Goal: Find contact information: Find contact information

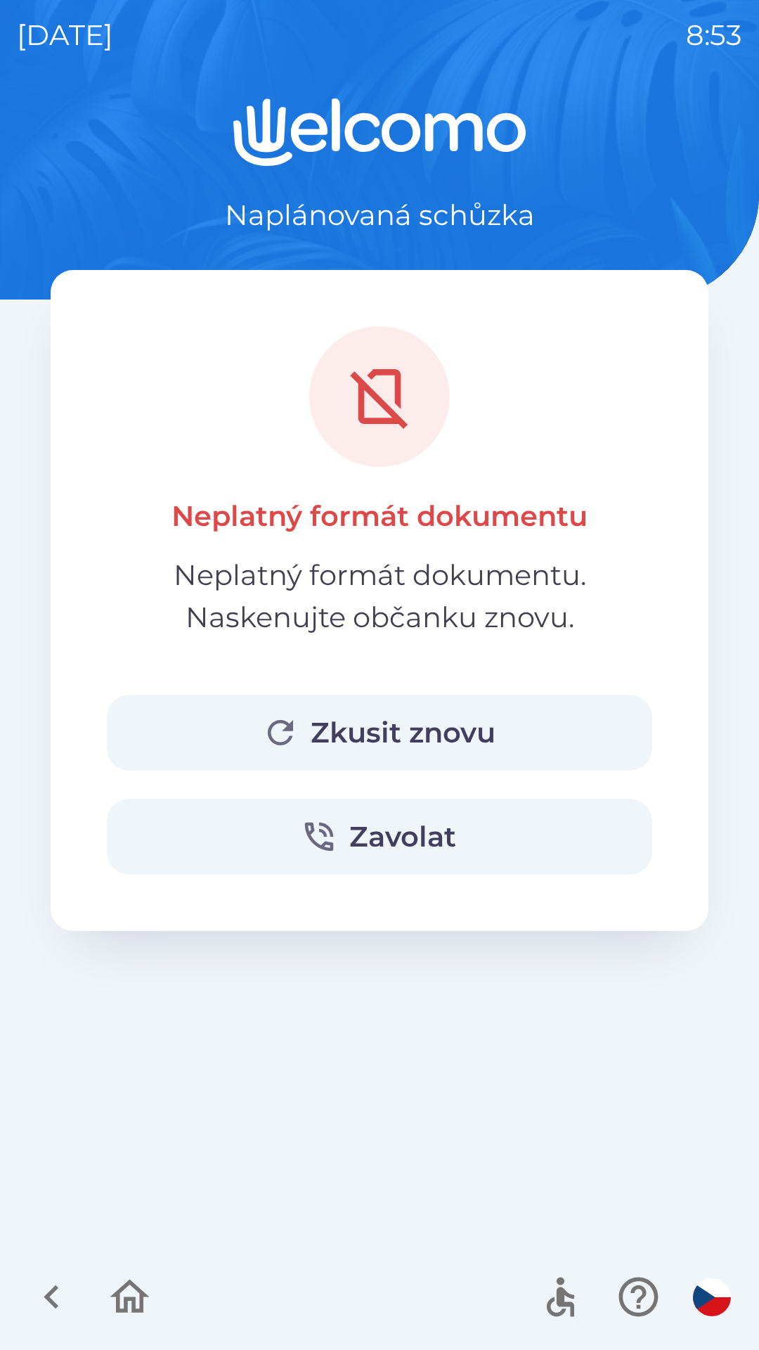
click at [353, 743] on button "Zkusit znovu" at bounding box center [379, 732] width 545 height 76
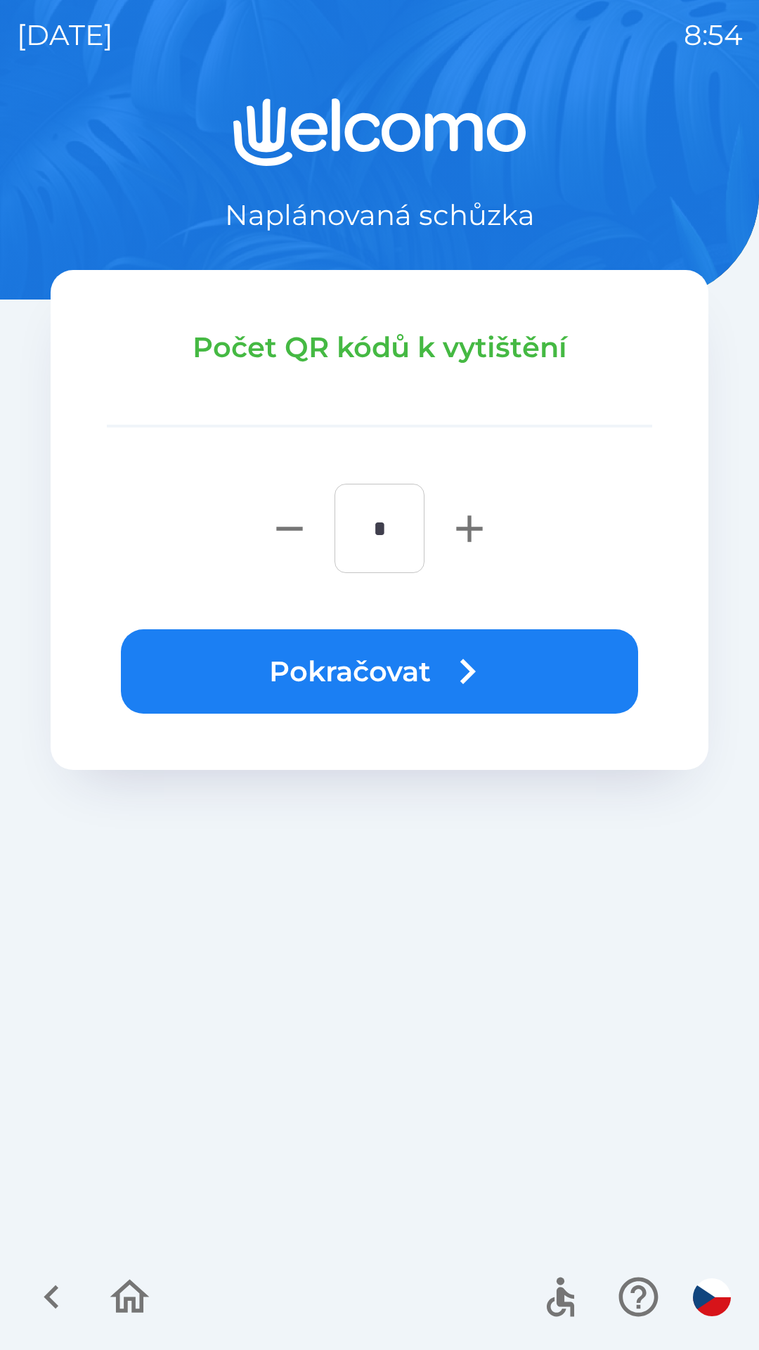
click at [358, 668] on button "Pokračovat" at bounding box center [379, 671] width 517 height 84
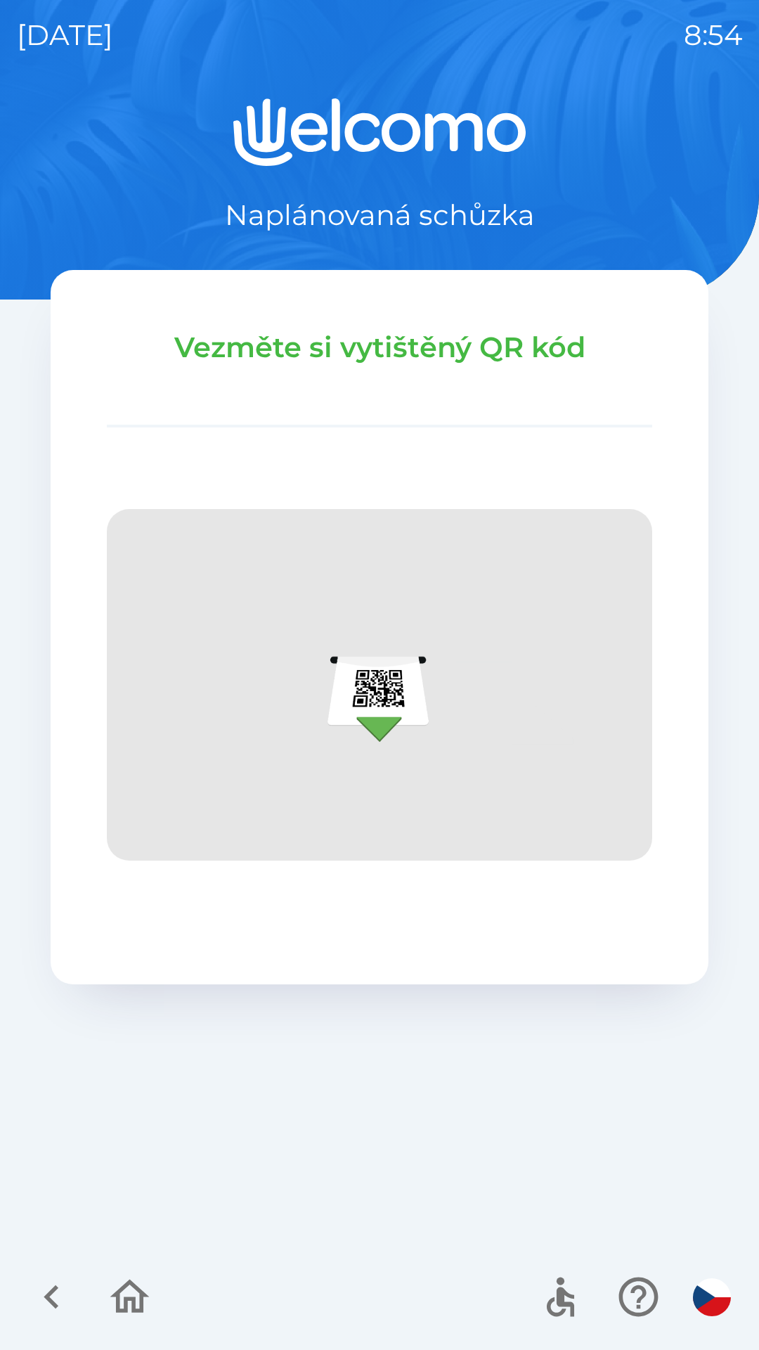
click at [54, 1305] on icon "button" at bounding box center [51, 1297] width 15 height 24
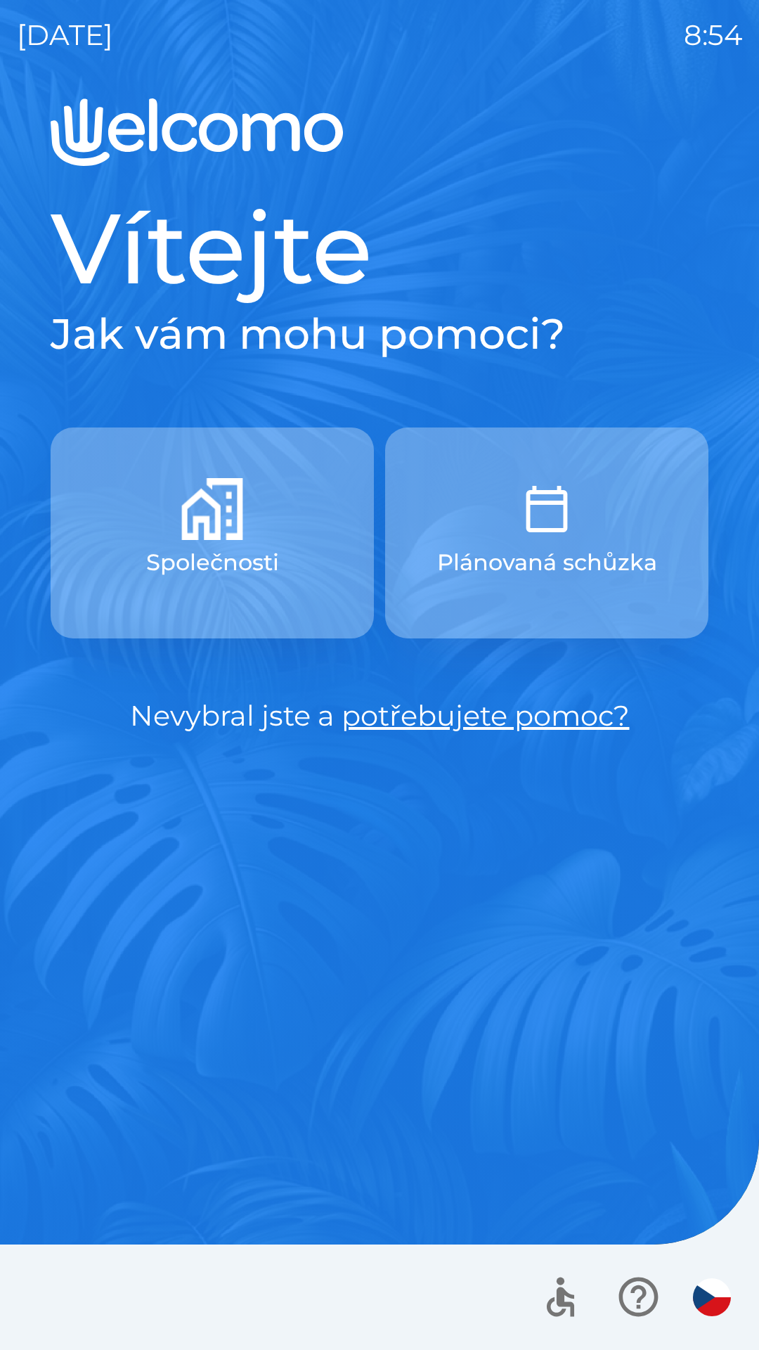
click at [268, 560] on p "Společnosti" at bounding box center [212, 562] width 133 height 34
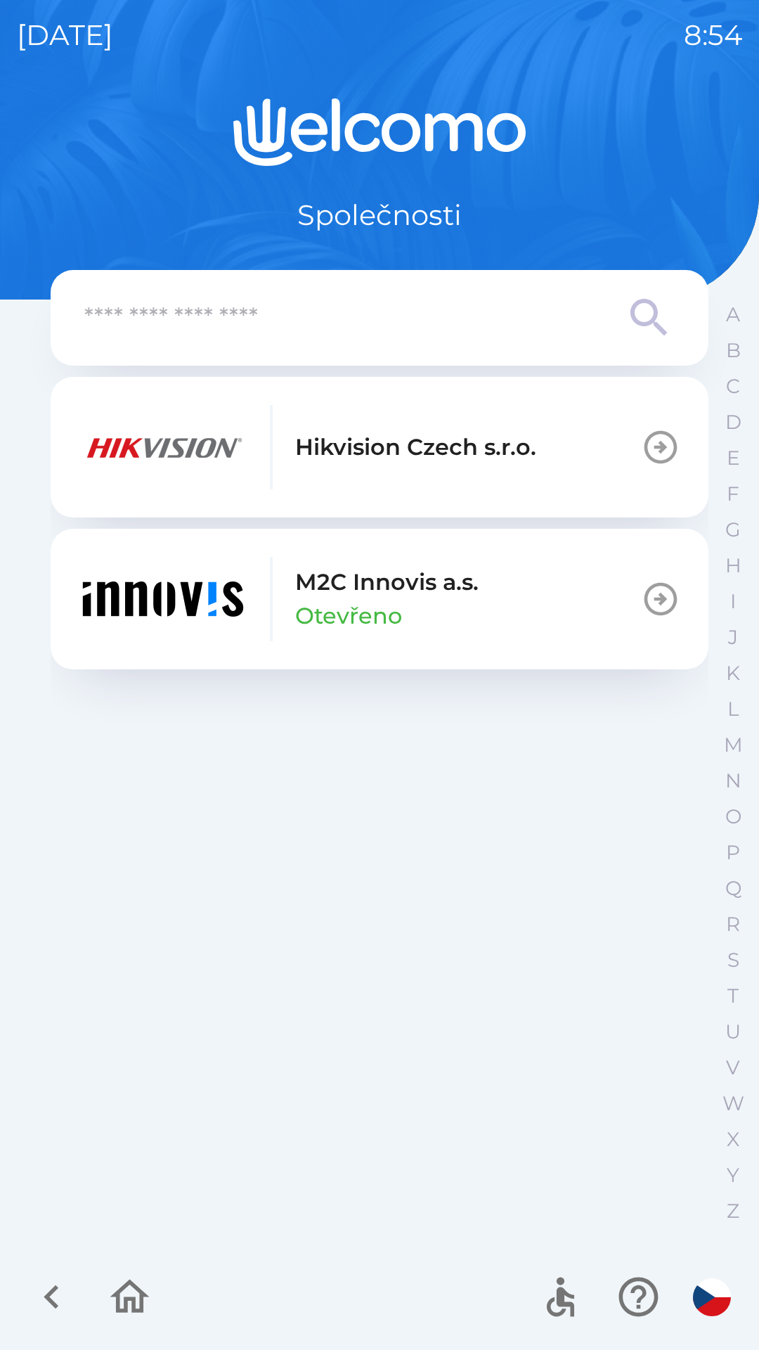
click at [380, 474] on div "Hikvision Czech s.r.o." at bounding box center [308, 447] width 458 height 84
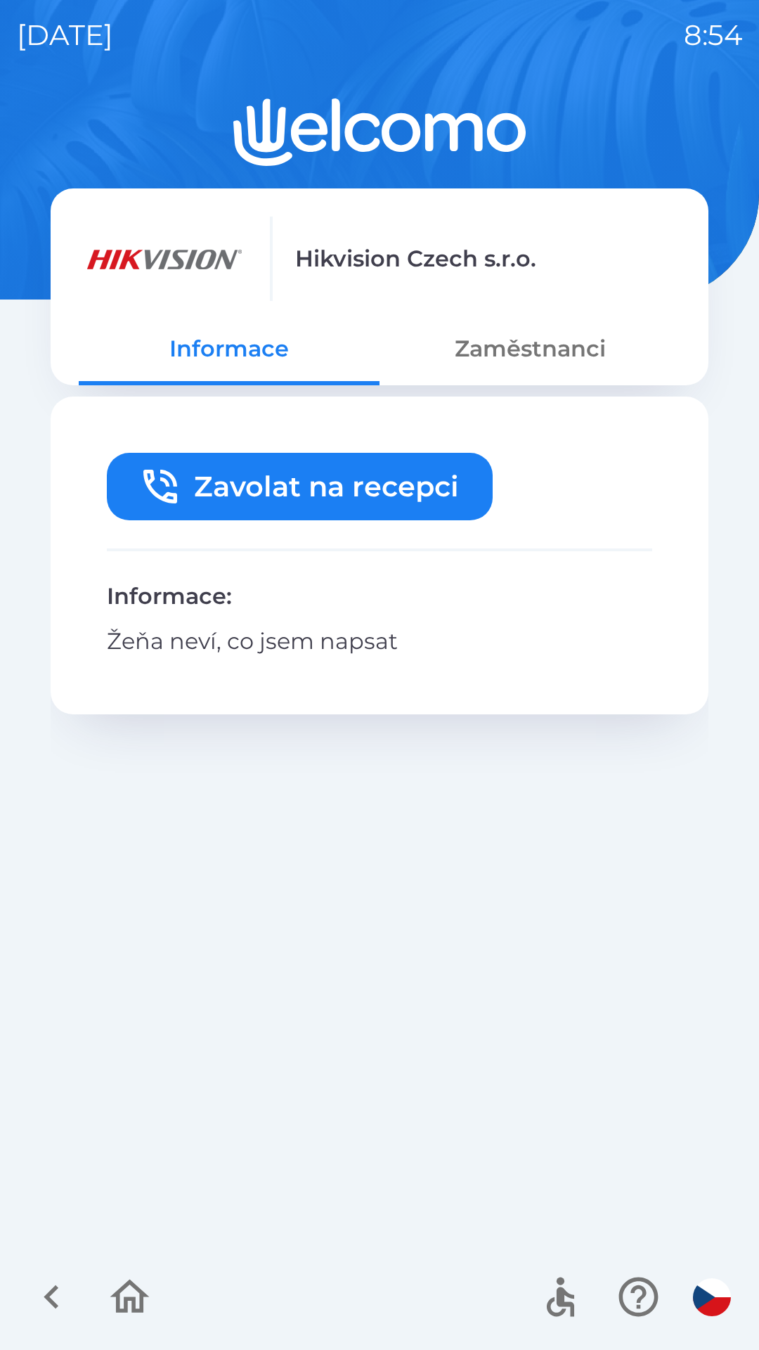
click at [541, 339] on button "Zaměstnanci" at bounding box center [530, 348] width 301 height 51
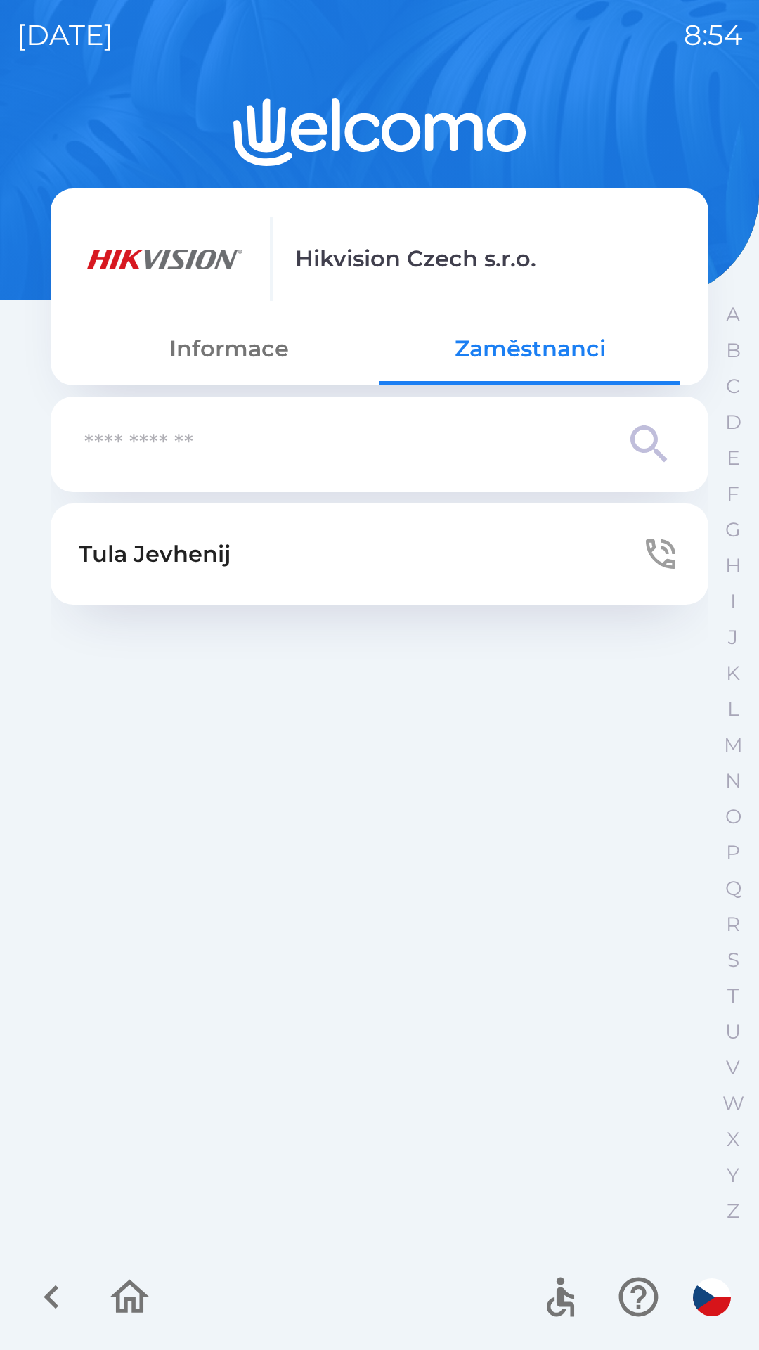
click at [423, 555] on button "[PERSON_NAME]" at bounding box center [380, 553] width 658 height 101
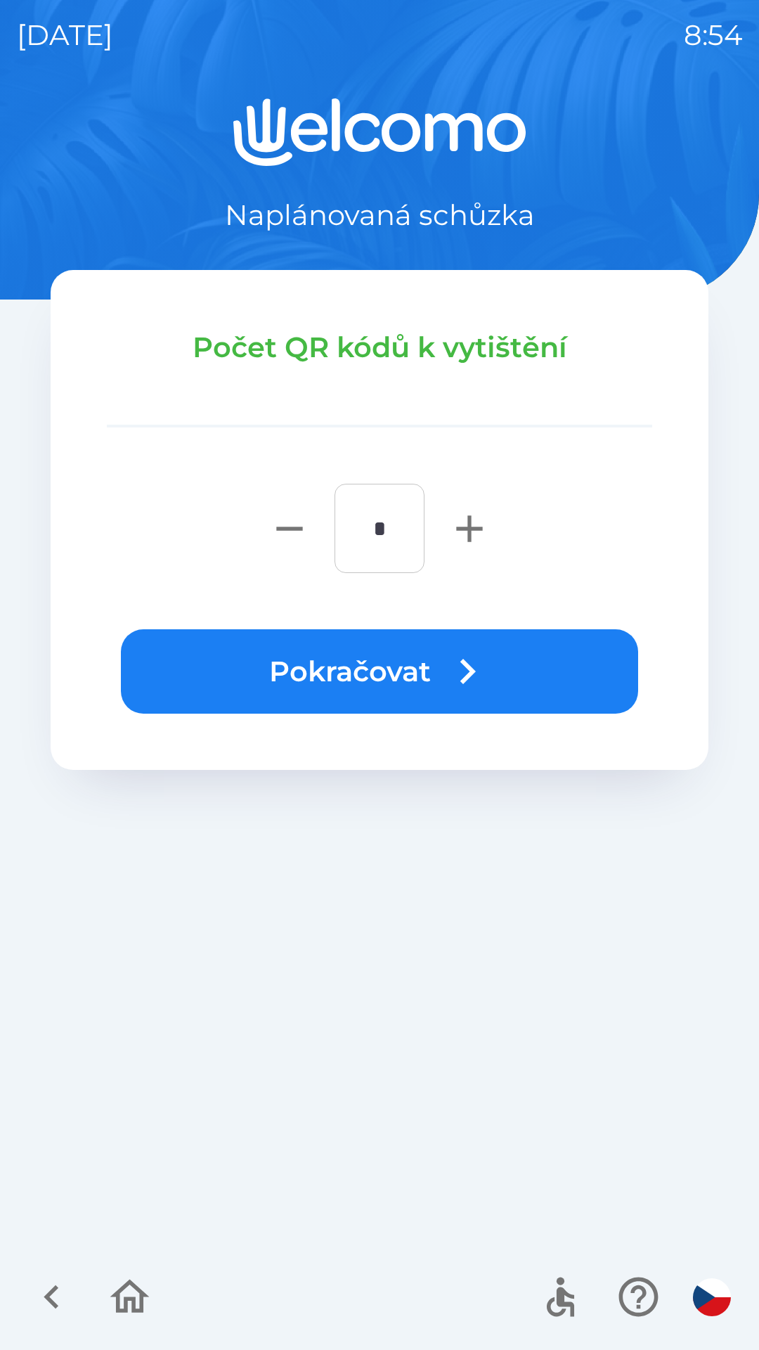
click at [52, 1316] on icon "button" at bounding box center [51, 1296] width 47 height 47
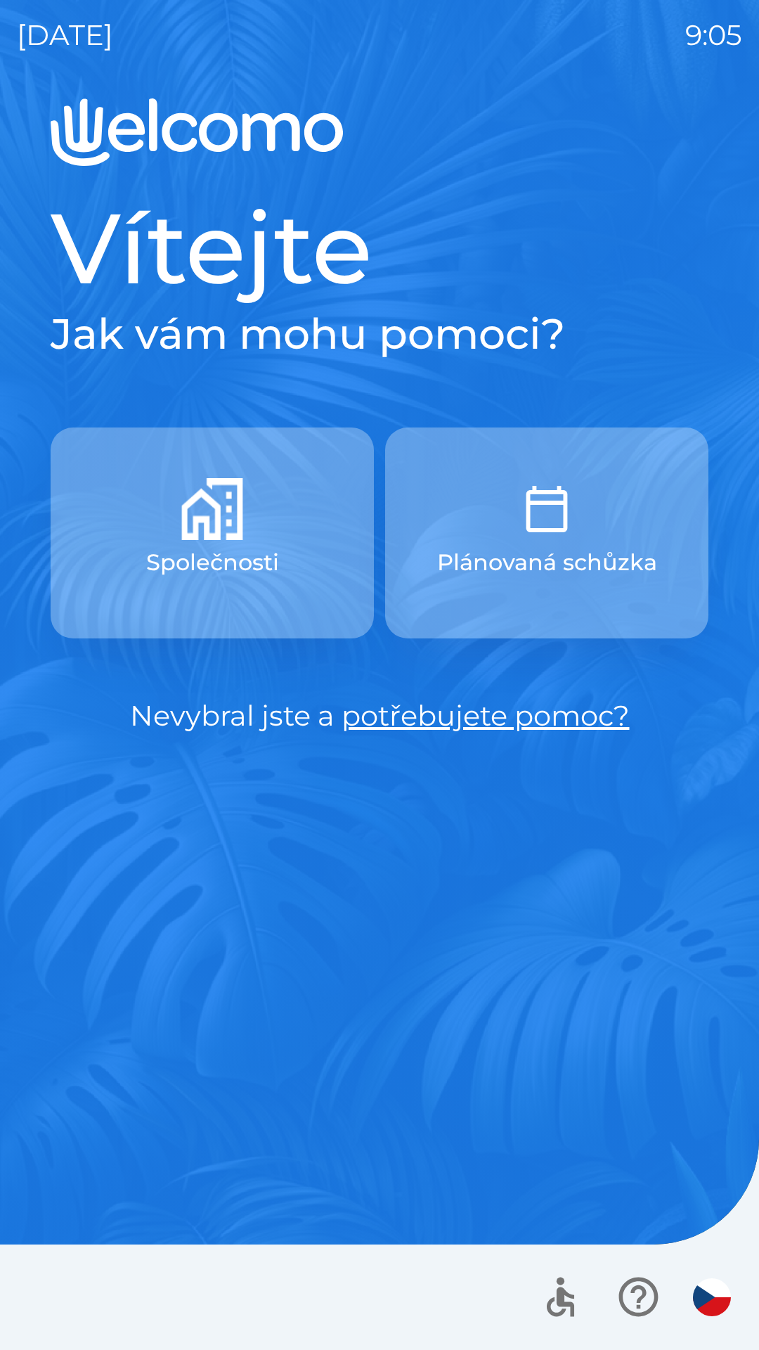
click at [256, 546] on p "Společnosti" at bounding box center [212, 562] width 133 height 34
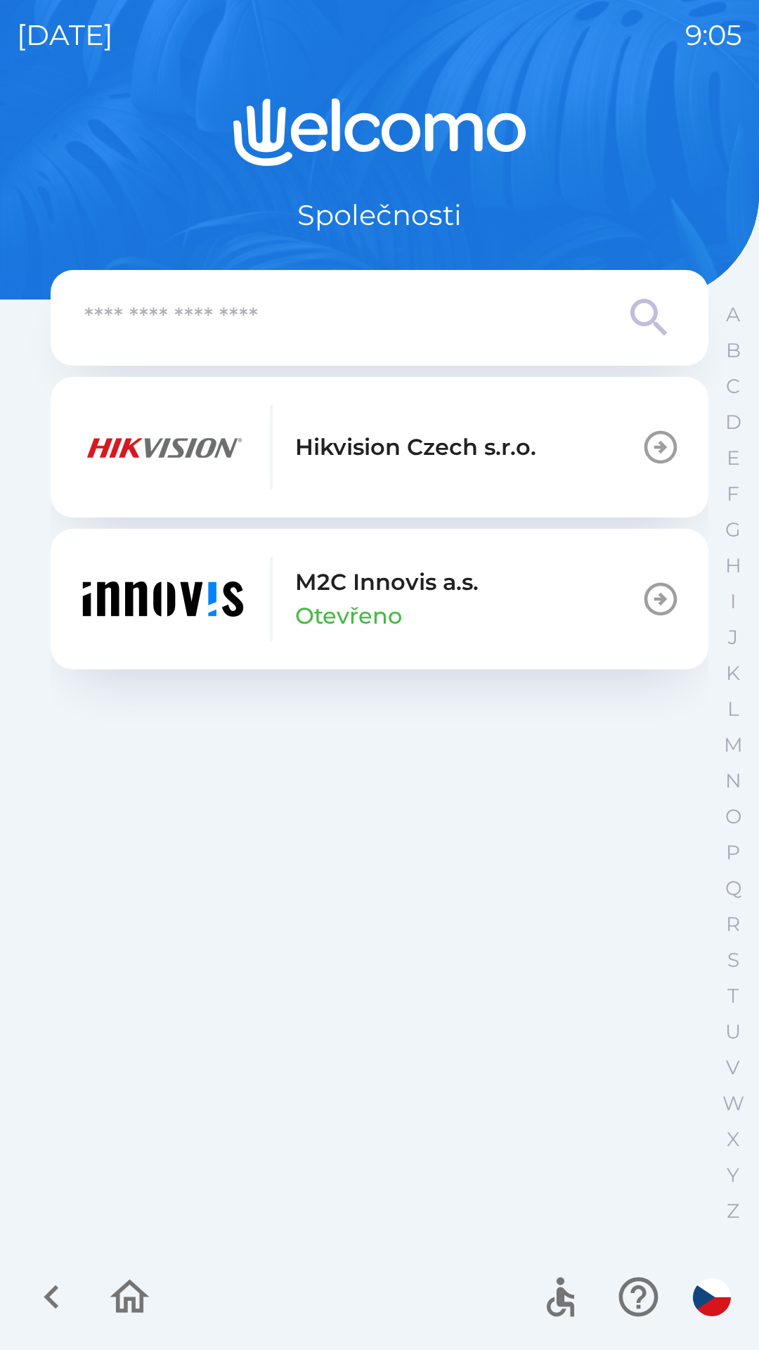
click at [316, 462] on p "Hikvision Czech s.r.o." at bounding box center [415, 447] width 241 height 34
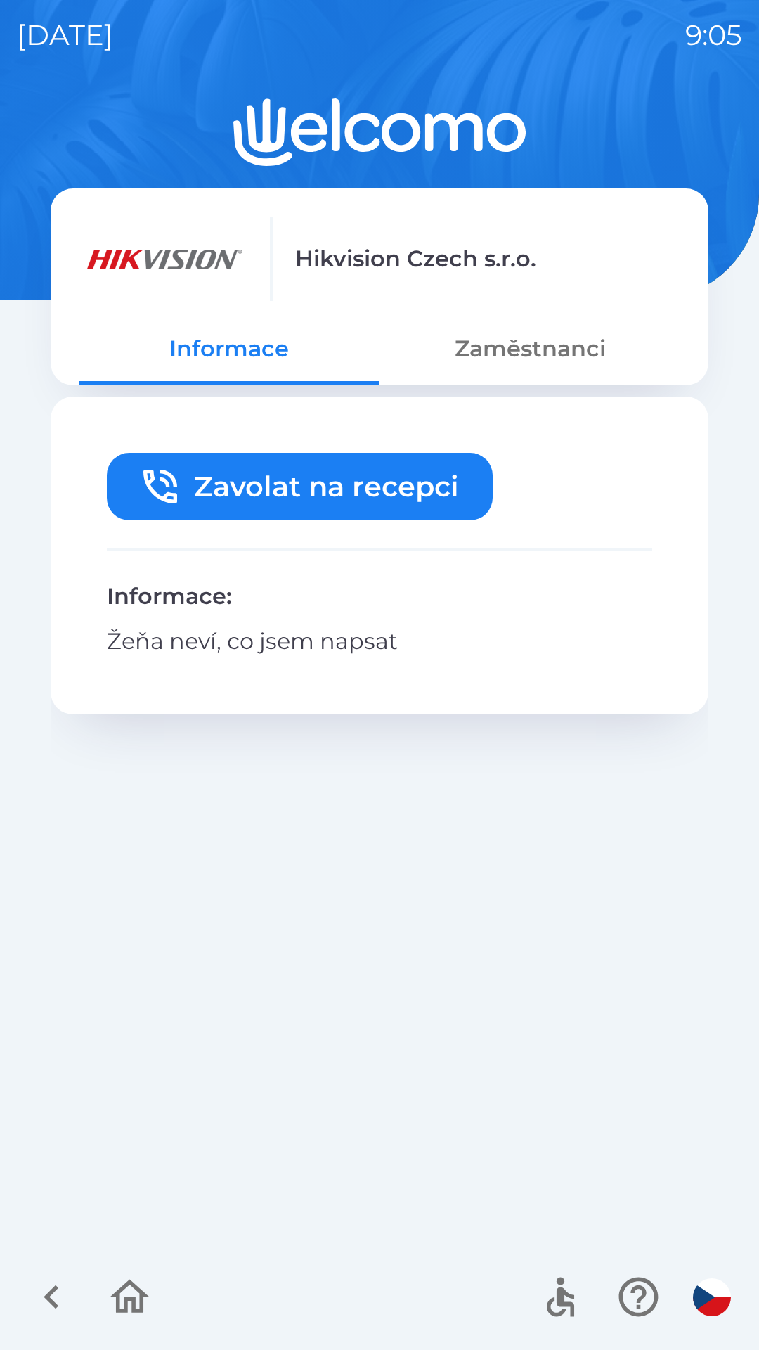
click at [487, 354] on button "Zaměstnanci" at bounding box center [530, 348] width 301 height 51
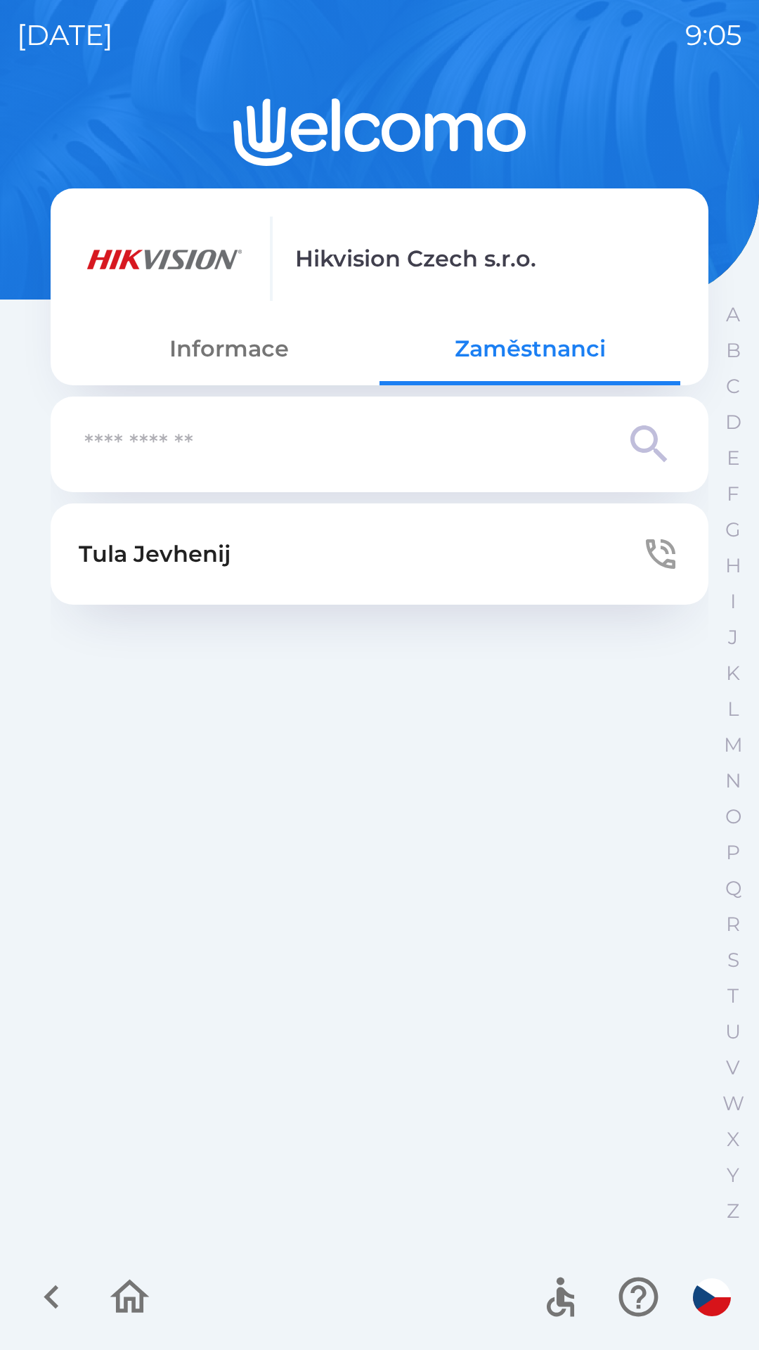
click at [240, 569] on button "[PERSON_NAME]" at bounding box center [380, 553] width 658 height 101
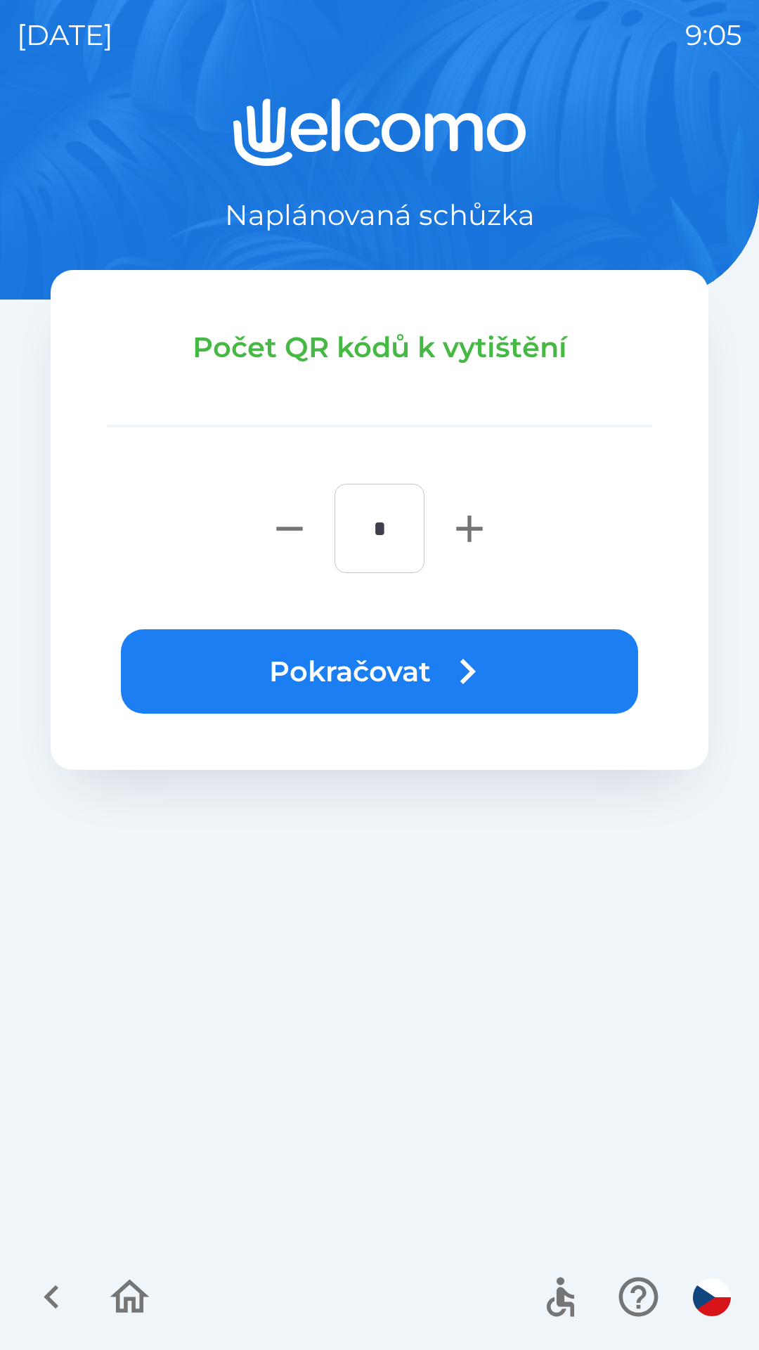
click at [138, 1277] on icon "button" at bounding box center [129, 1296] width 47 height 47
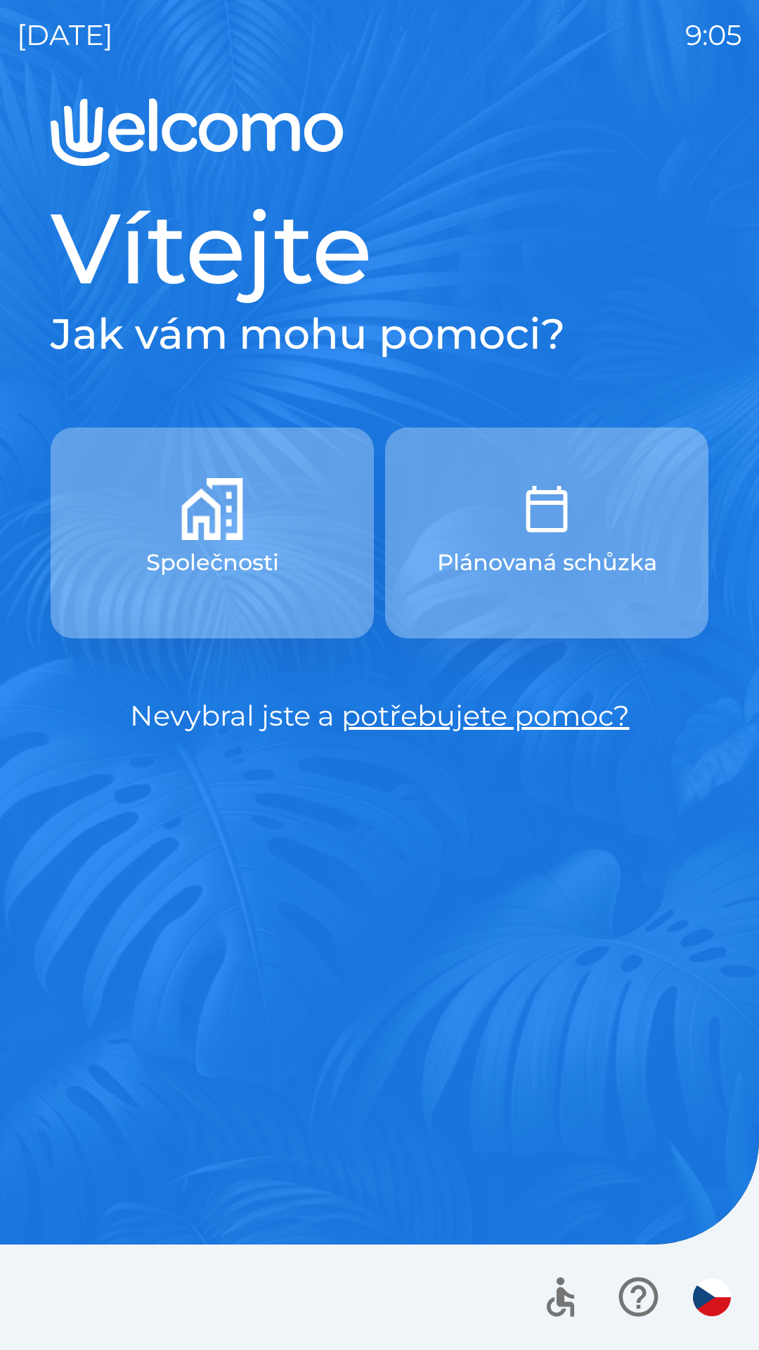
click at [266, 541] on button "Společnosti" at bounding box center [212, 532] width 323 height 211
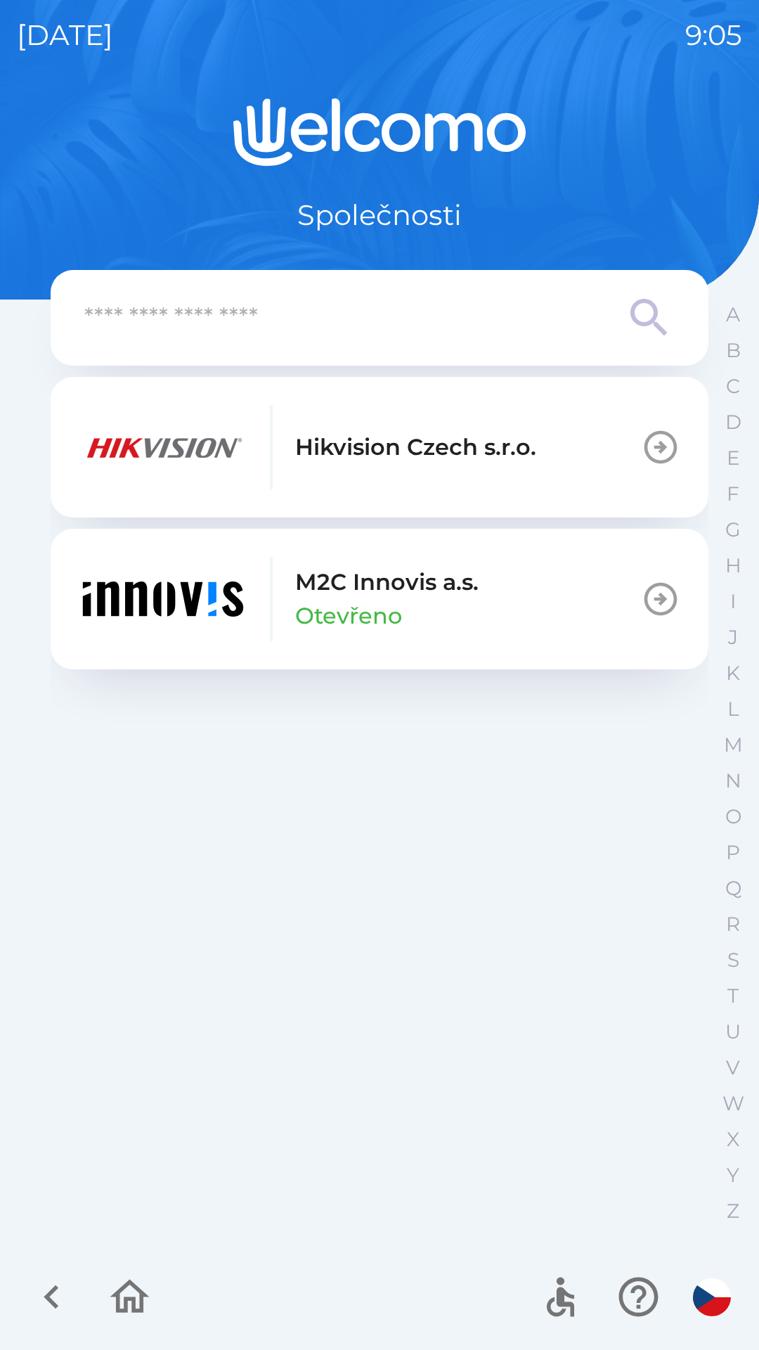
click at [382, 458] on p "Hikvision Czech s.r.o." at bounding box center [415, 447] width 241 height 34
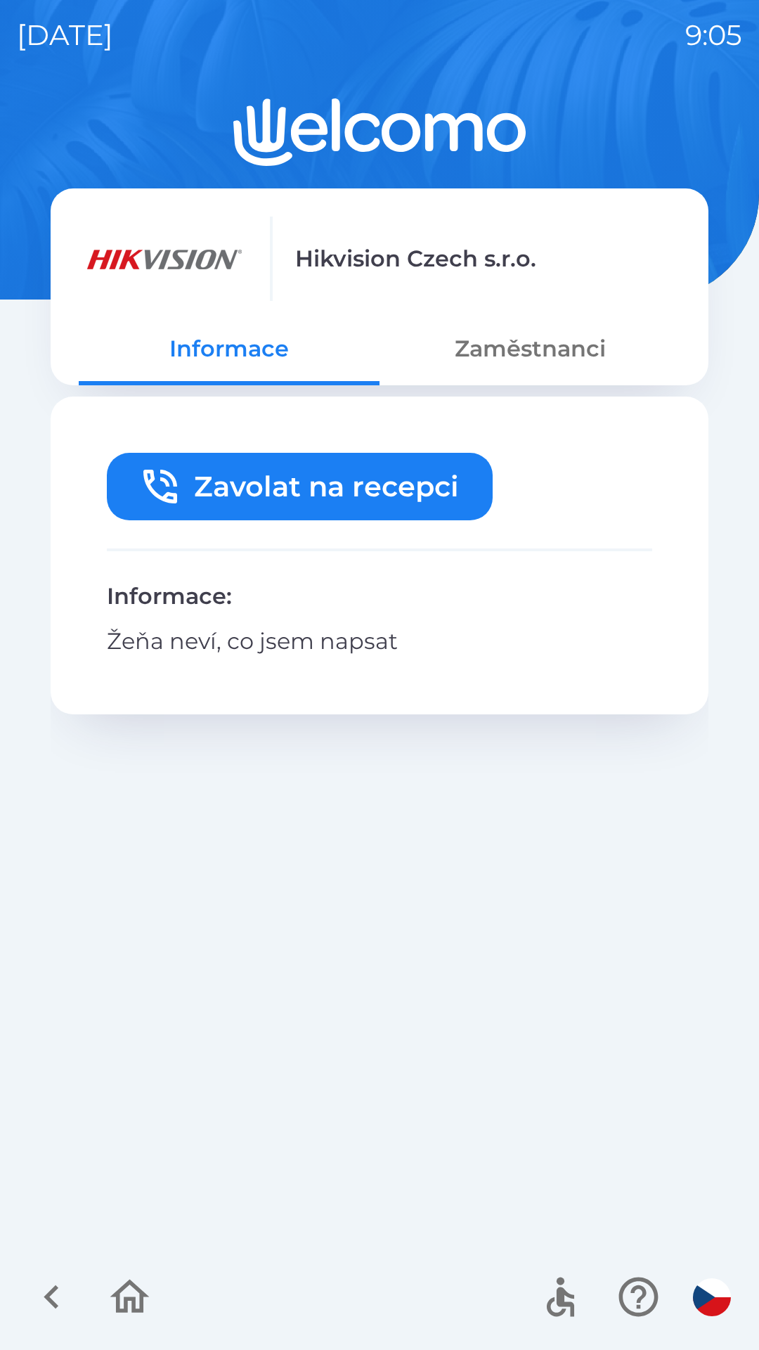
click at [486, 361] on button "Zaměstnanci" at bounding box center [530, 348] width 301 height 51
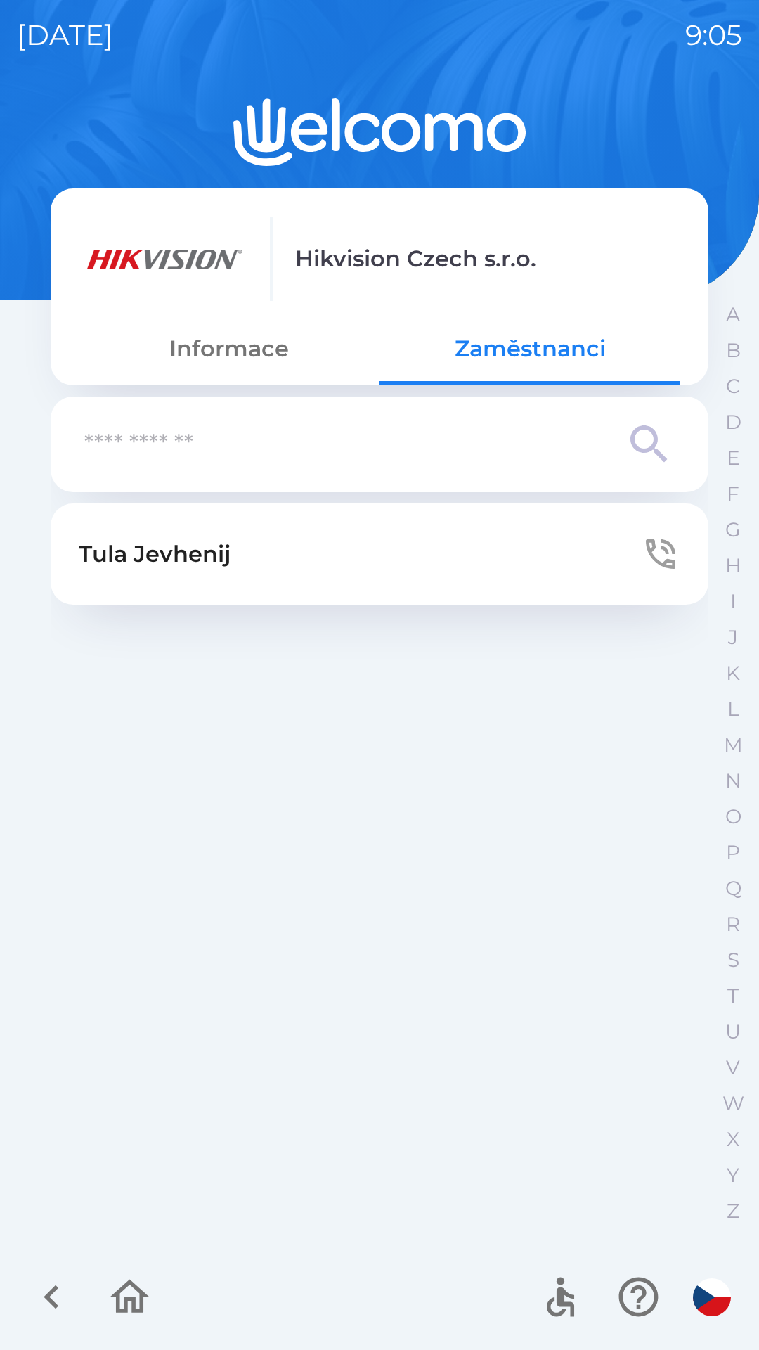
click at [281, 557] on button "[PERSON_NAME]" at bounding box center [380, 553] width 658 height 101
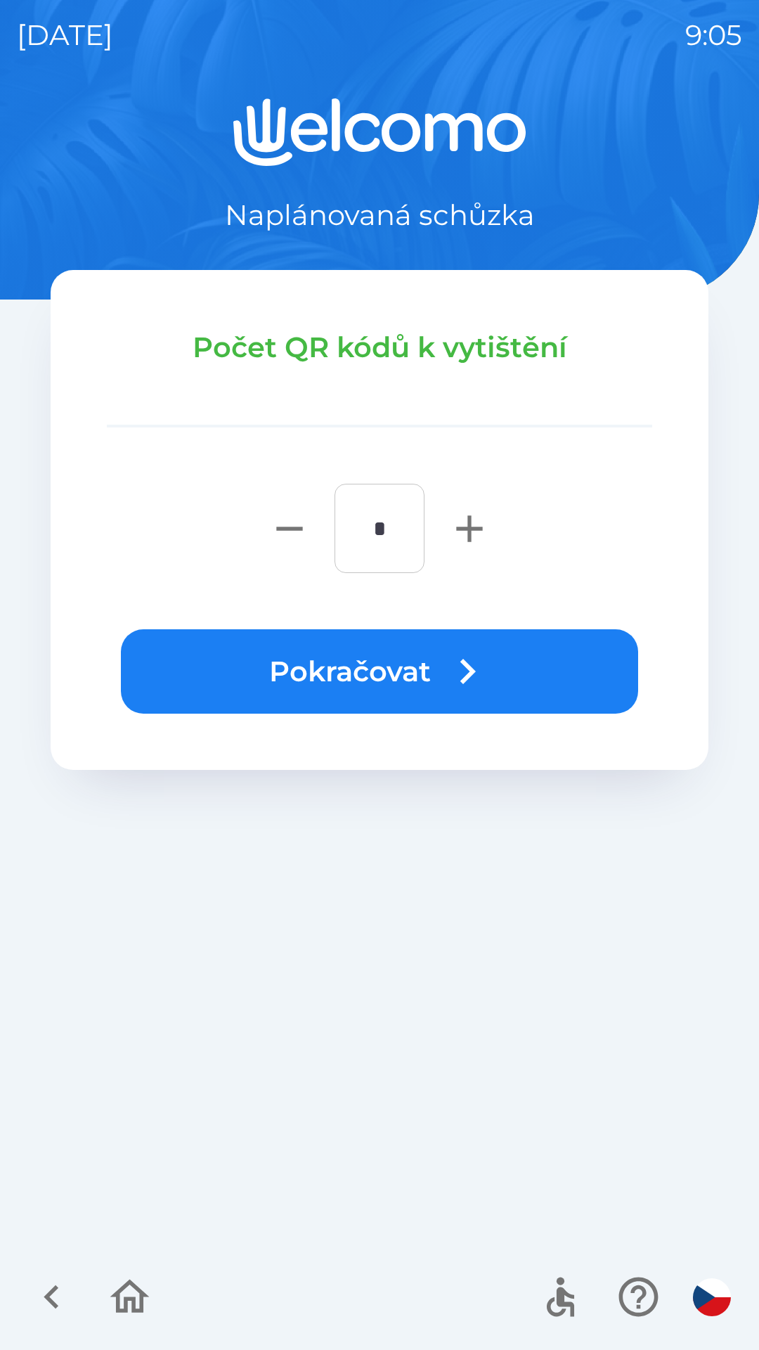
click at [139, 1295] on icon "button" at bounding box center [129, 1296] width 47 height 47
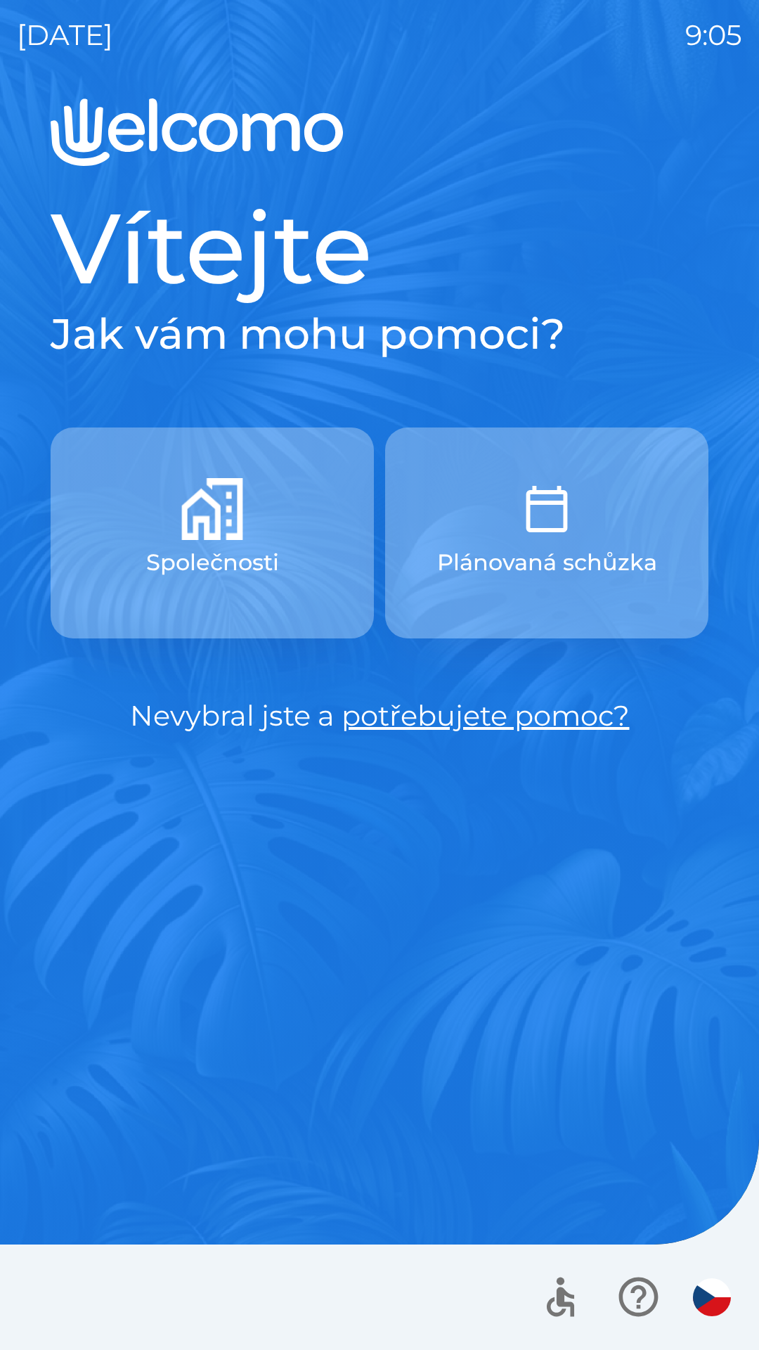
click at [751, 1203] on div "[DATE] 9:05 Vítejte Jak vám mohu pomoci? Společnosti Plánovaná schůzka Nevybral…" at bounding box center [379, 675] width 759 height 1350
click at [755, 1196] on div "[DATE] 9:05 Vítejte Jak vám mohu pomoci? Společnosti Plánovaná schůzka Nevybral…" at bounding box center [379, 675] width 759 height 1350
